Goal: Information Seeking & Learning: Learn about a topic

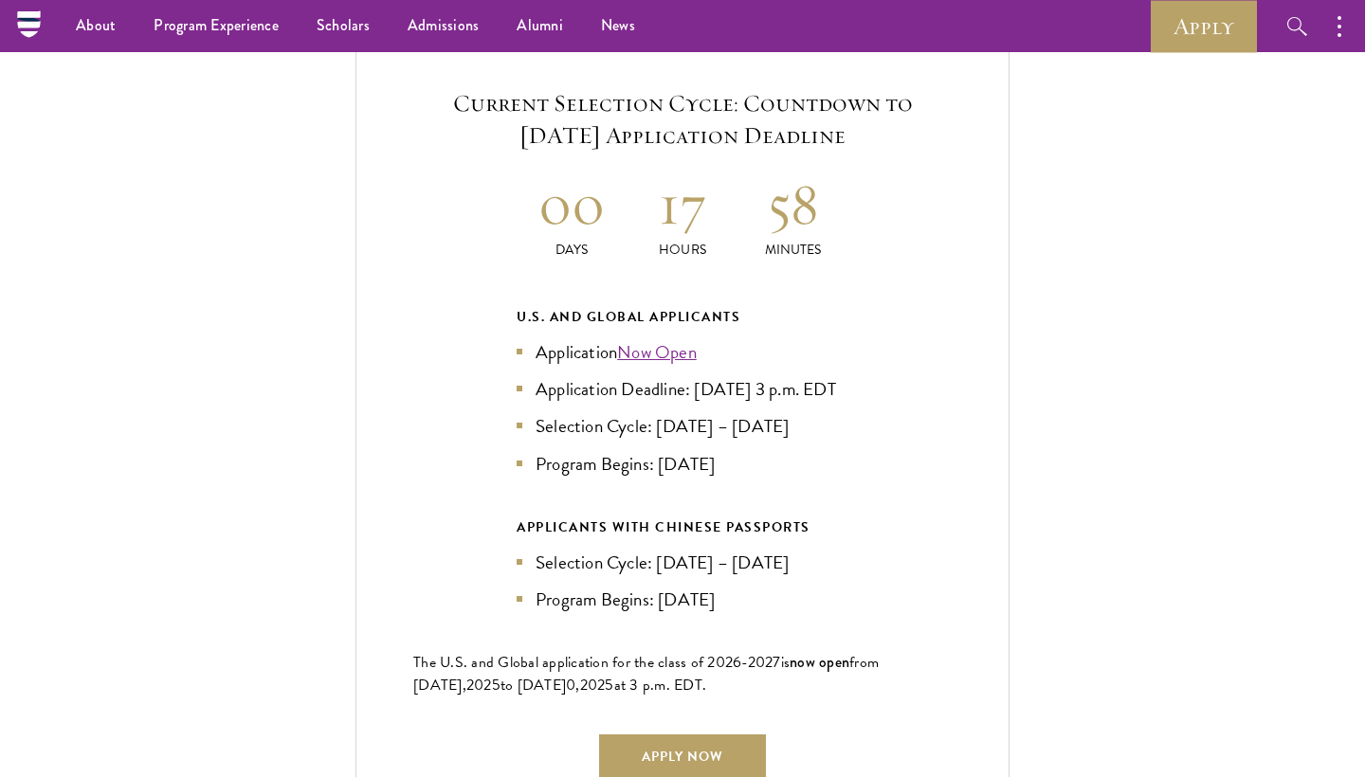
scroll to position [4017, 0]
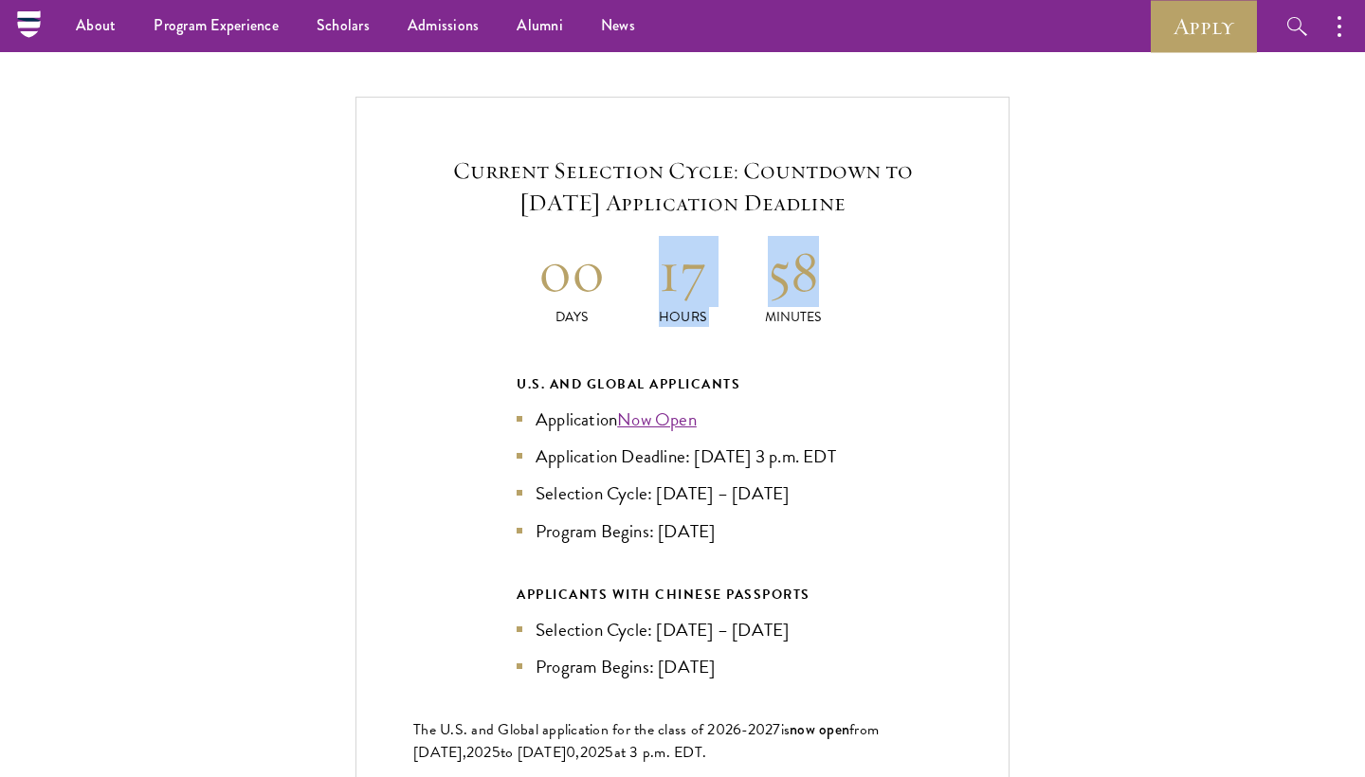
drag, startPoint x: 660, startPoint y: 232, endPoint x: 817, endPoint y: 230, distance: 157.4
click at [818, 236] on div "00 Days 17 Hours 58 Minutes" at bounding box center [683, 281] width 332 height 91
click at [894, 264] on div "Current Selection Cycle: Countdown to September 10, 2025 Application Deadline 0…" at bounding box center [683, 500] width 654 height 807
click at [786, 307] on p "Minutes" at bounding box center [793, 317] width 111 height 20
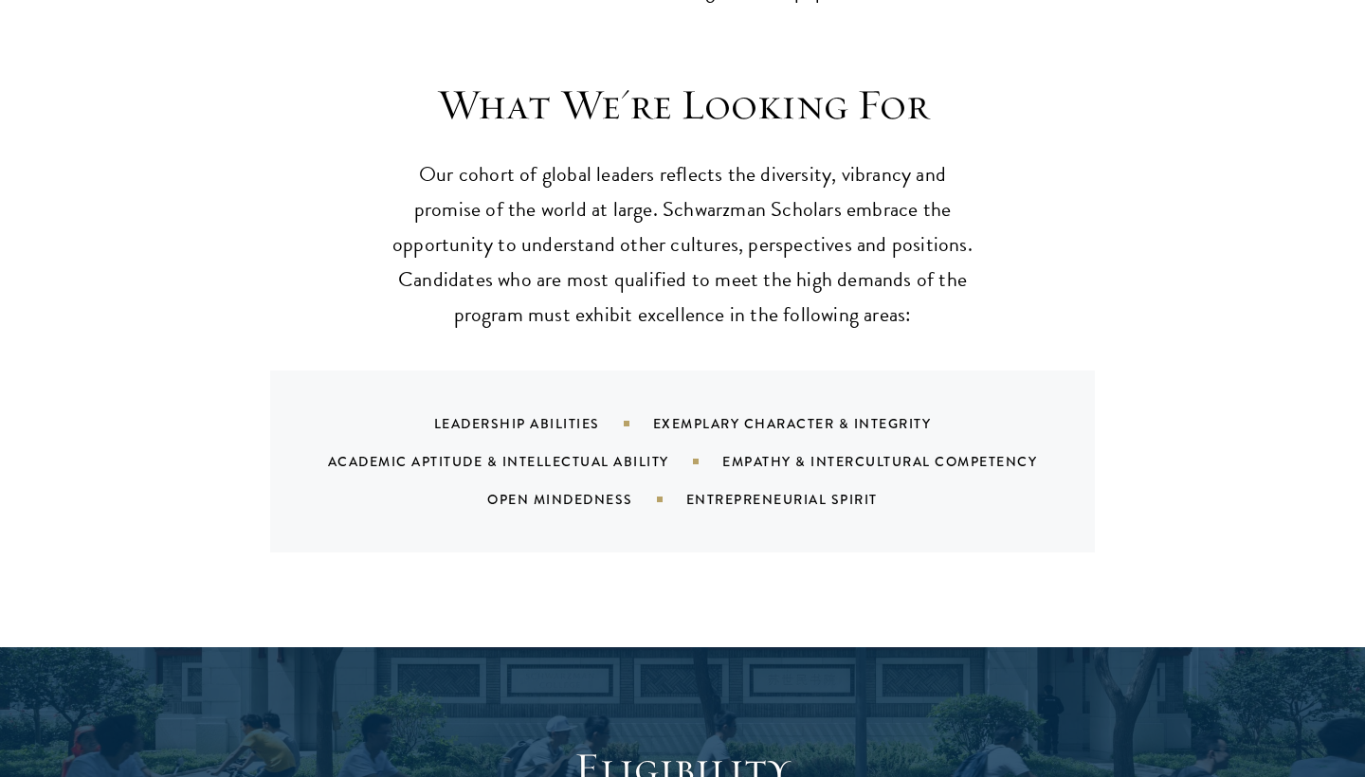
scroll to position [1797, 0]
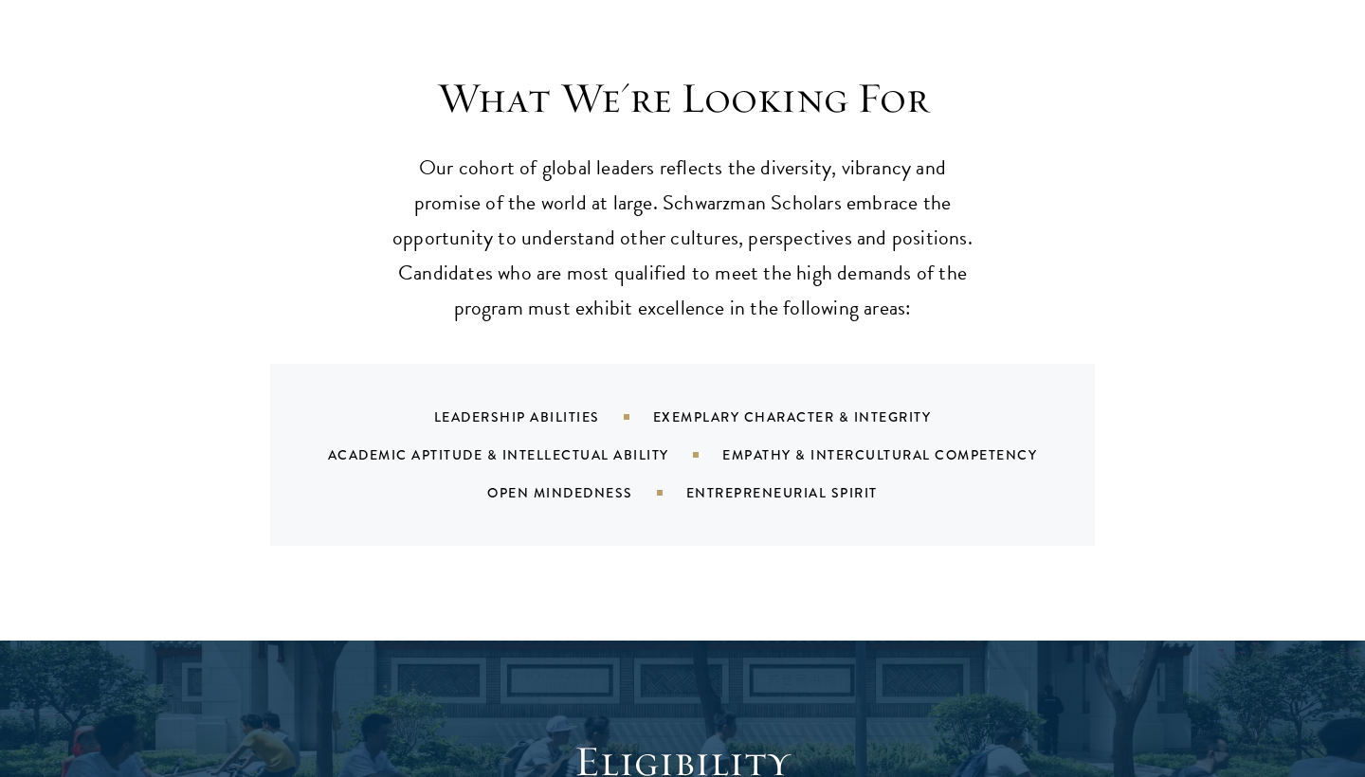
click at [543, 408] on div "Leadership Abilities" at bounding box center [543, 417] width 219 height 19
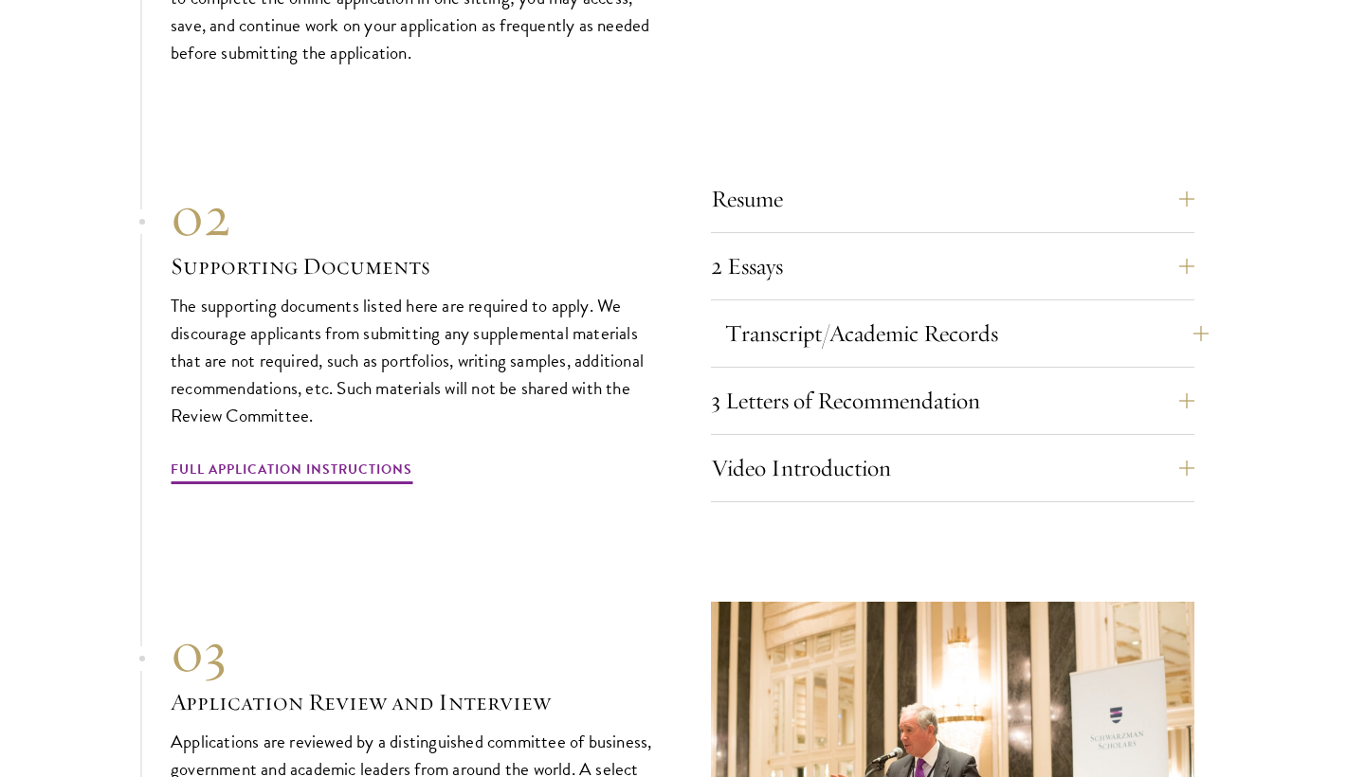
scroll to position [6293, 0]
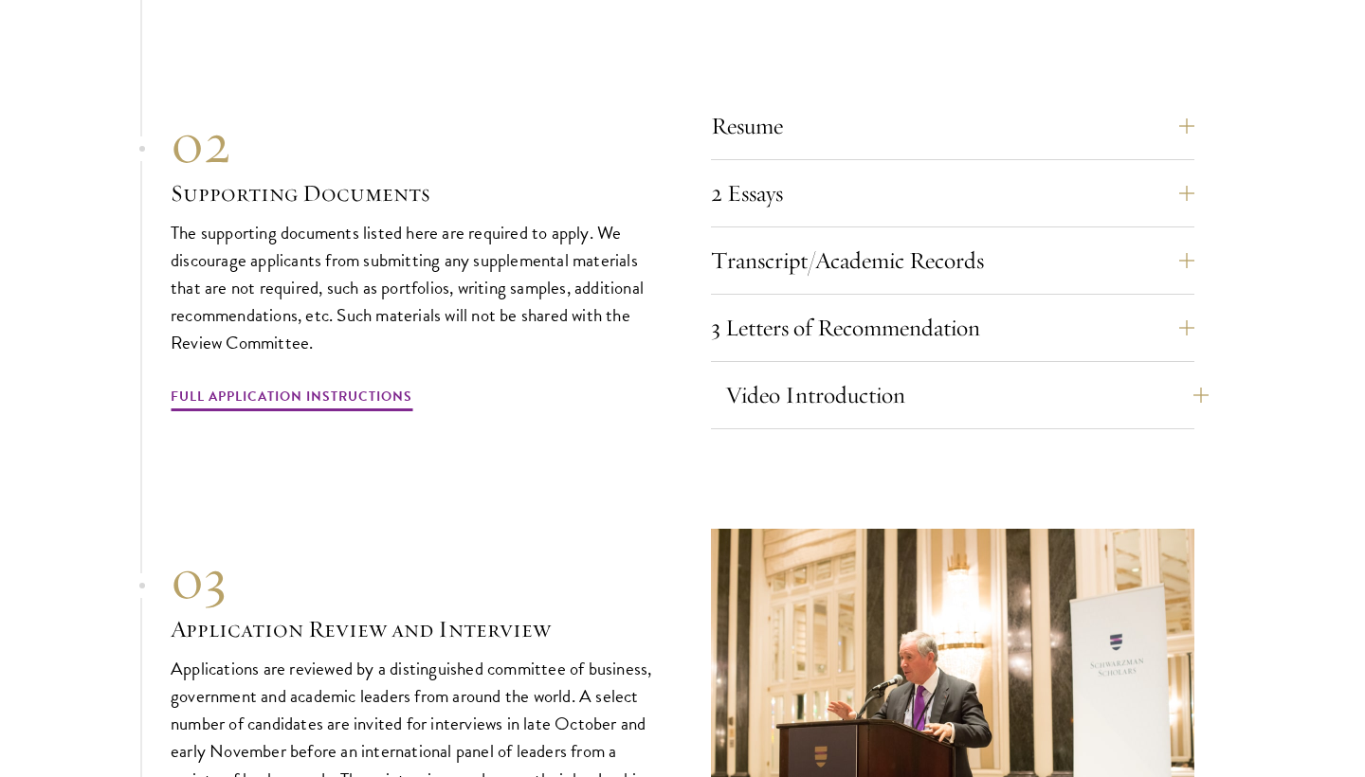
click at [738, 373] on button "Video Introduction" at bounding box center [966, 396] width 483 height 46
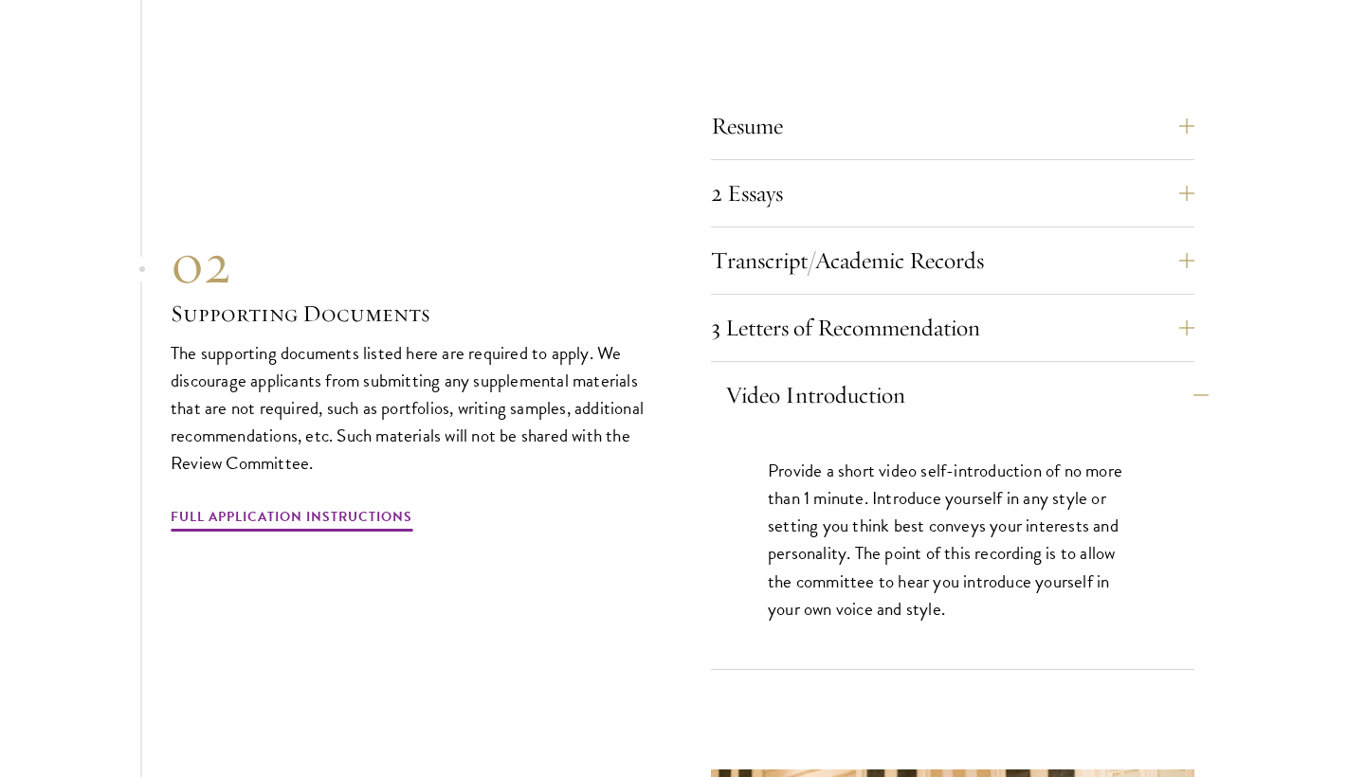
click at [738, 373] on button "Video Introduction" at bounding box center [966, 396] width 483 height 46
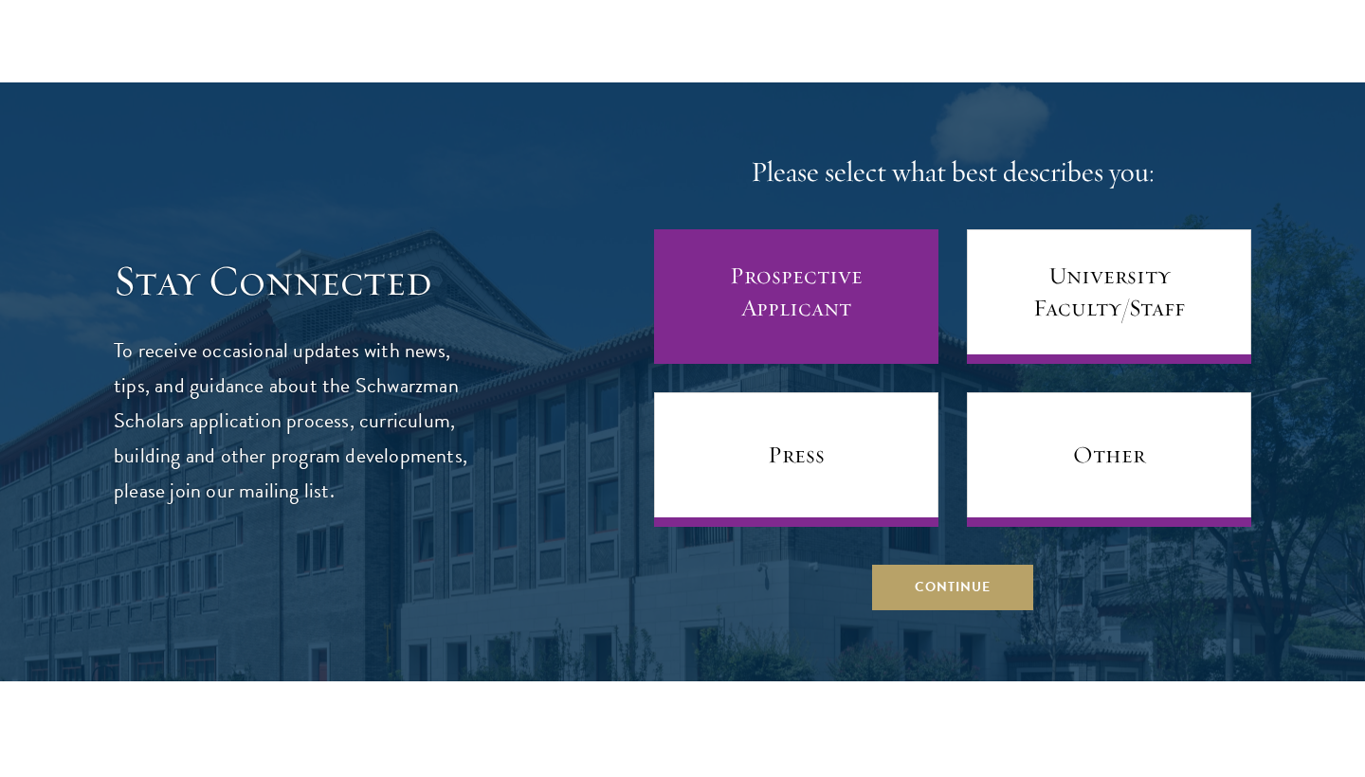
scroll to position [7708, 0]
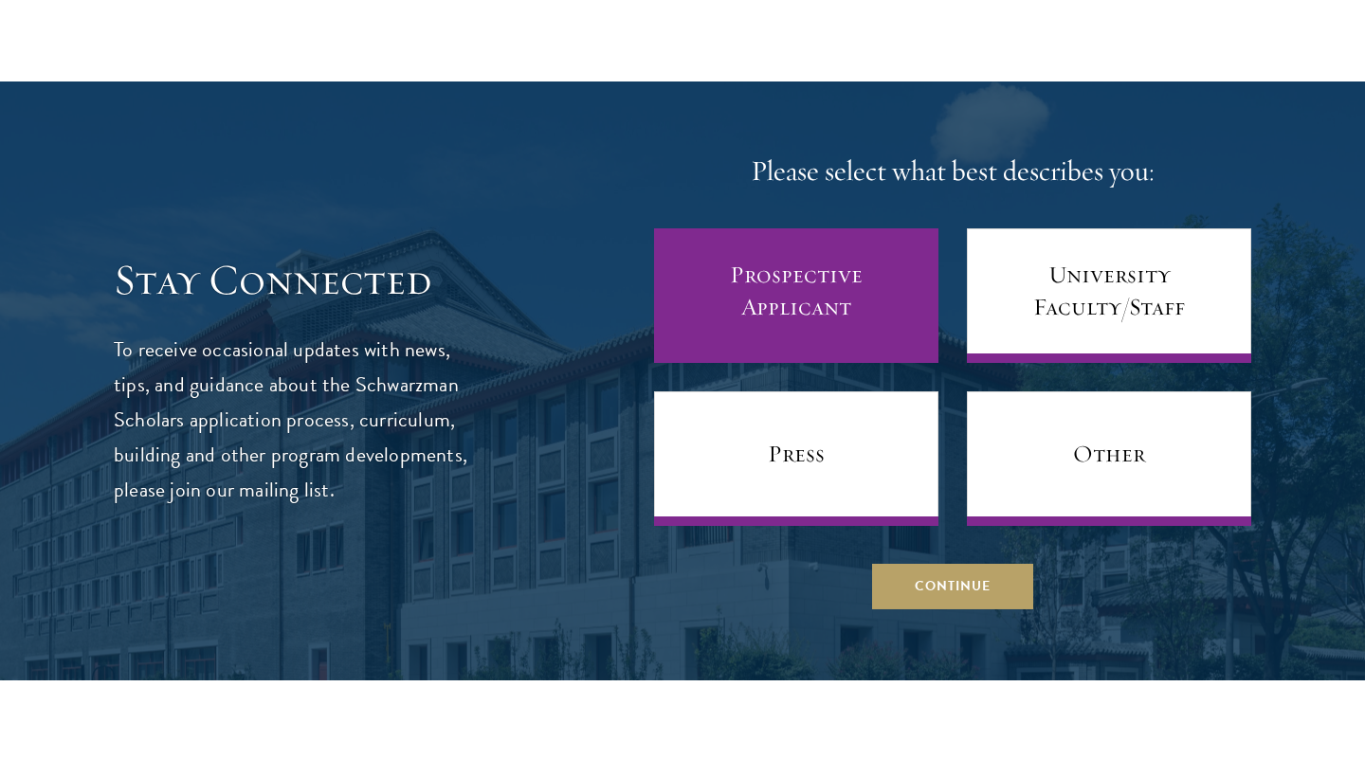
click at [776, 289] on link "Prospective Applicant" at bounding box center [796, 295] width 284 height 135
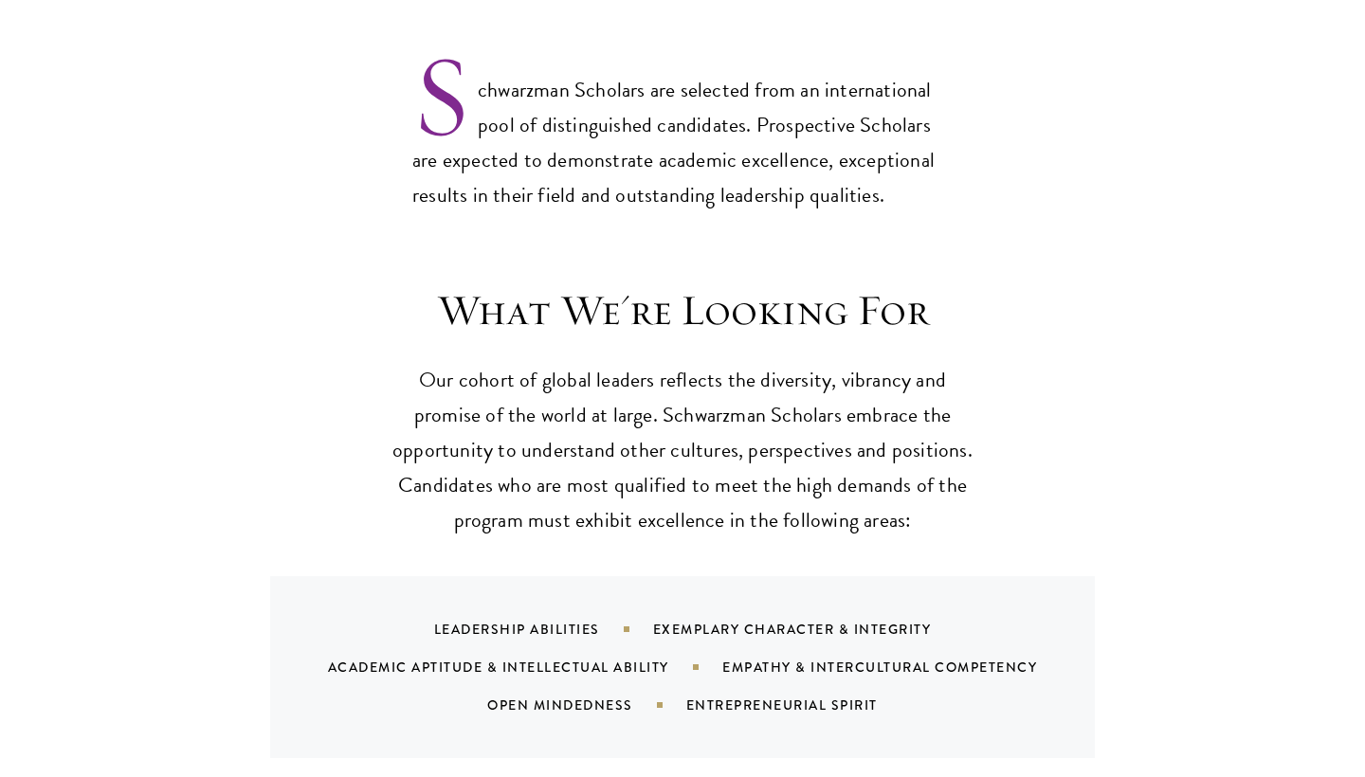
scroll to position [1757, 0]
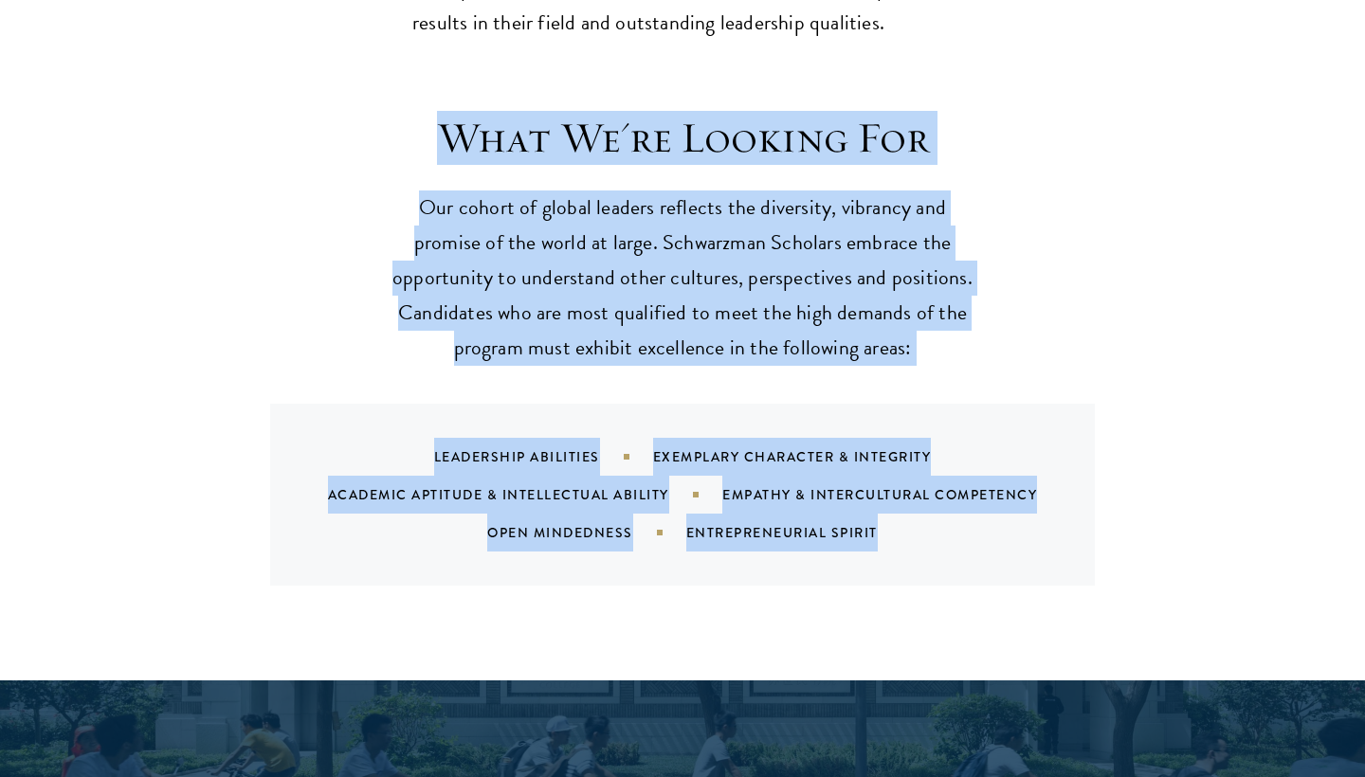
drag, startPoint x: 447, startPoint y: 91, endPoint x: 897, endPoint y: 501, distance: 608.0
click at [897, 503] on div "What We're Looking For Our cohort of global leaders reflects the diversity, vib…" at bounding box center [683, 349] width 1024 height 474
click at [897, 501] on div "Leadership Abilities Exemplary Character & Integrity Academic Aptitude & Intell…" at bounding box center [706, 495] width 779 height 114
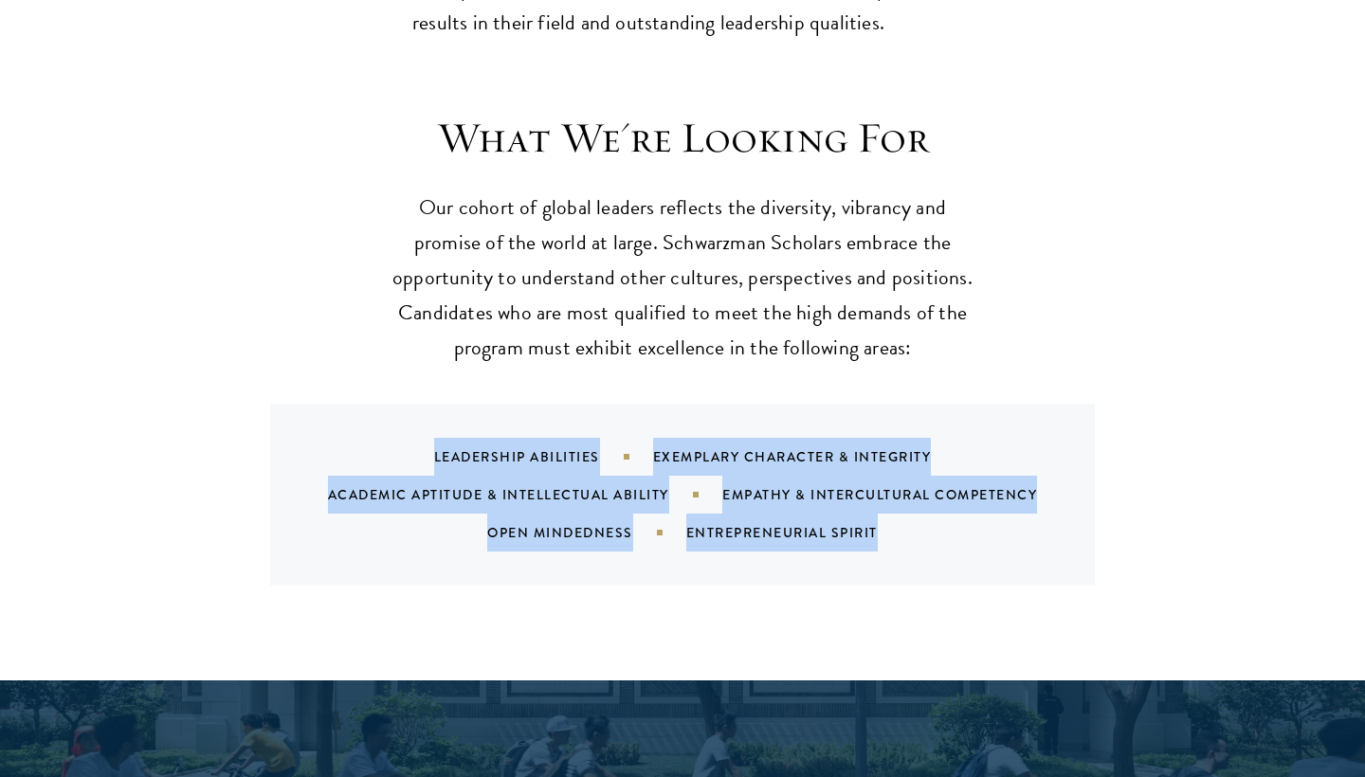
drag, startPoint x: 435, startPoint y: 407, endPoint x: 898, endPoint y: 495, distance: 471.0
click at [898, 495] on div "Leadership Abilities Exemplary Character & Integrity Academic Aptitude & Intell…" at bounding box center [706, 495] width 779 height 114
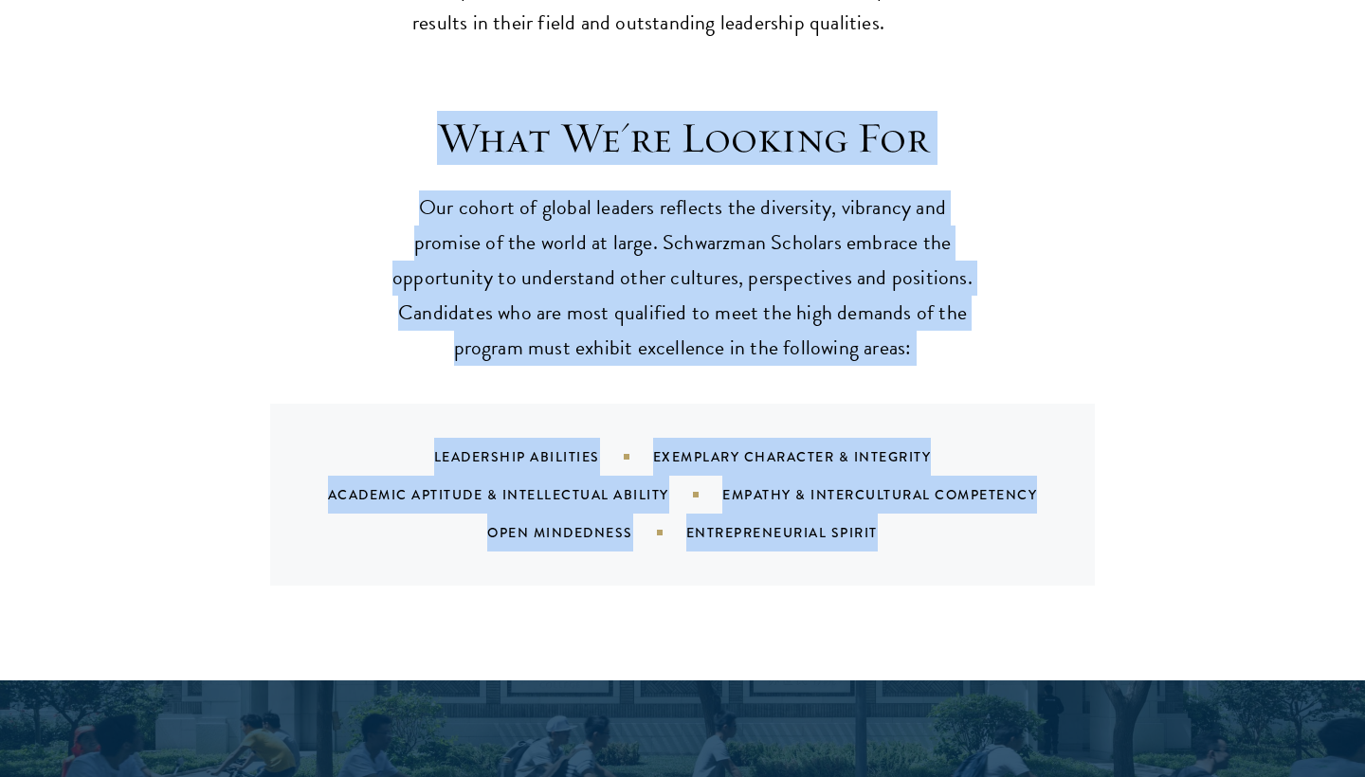
drag, startPoint x: 451, startPoint y: 96, endPoint x: 916, endPoint y: 489, distance: 608.8
click at [916, 489] on div "What We're Looking For Our cohort of global leaders reflects the diversity, vib…" at bounding box center [683, 349] width 1024 height 474
copy div "What We're Looking For Our cohort of global leaders reflects the diversity, vib…"
click at [615, 268] on p "Our cohort of global leaders reflects the diversity, vibrancy and promise of th…" at bounding box center [683, 278] width 588 height 175
